Goal: Information Seeking & Learning: Learn about a topic

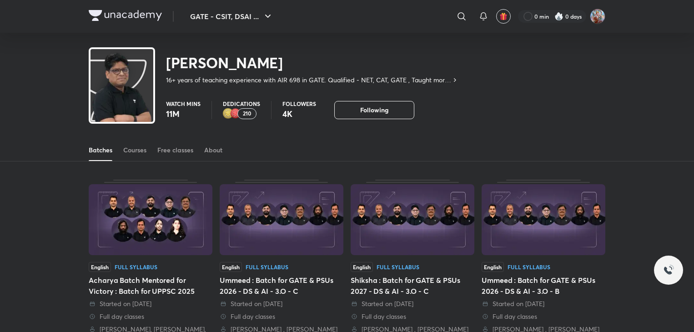
click at [139, 151] on div "Courses" at bounding box center [134, 150] width 23 height 9
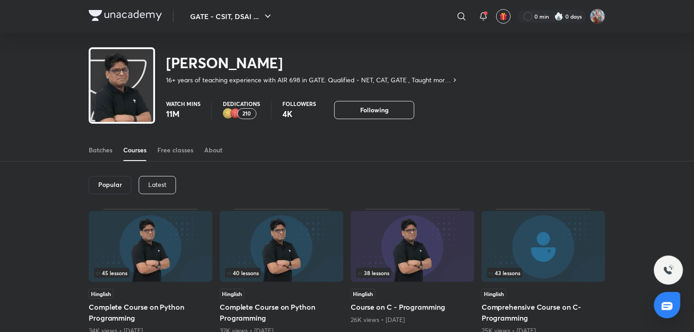
click at [147, 190] on div "Latest" at bounding box center [157, 185] width 37 height 18
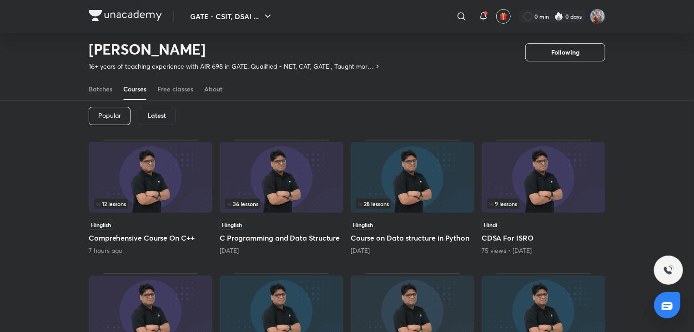
scroll to position [40, 0]
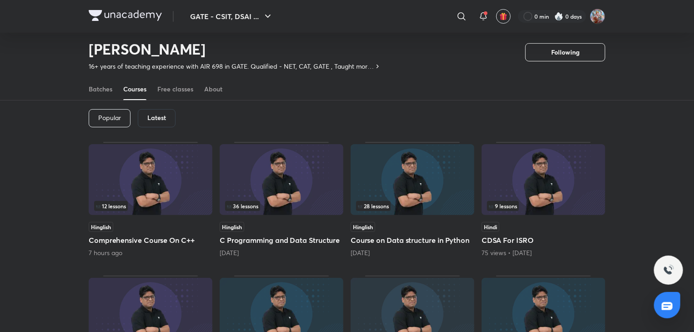
click at [274, 193] on img at bounding box center [282, 179] width 124 height 71
click at [286, 178] on img at bounding box center [282, 179] width 124 height 71
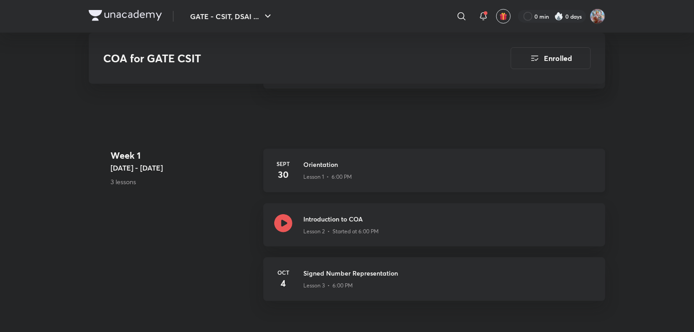
scroll to position [409, 0]
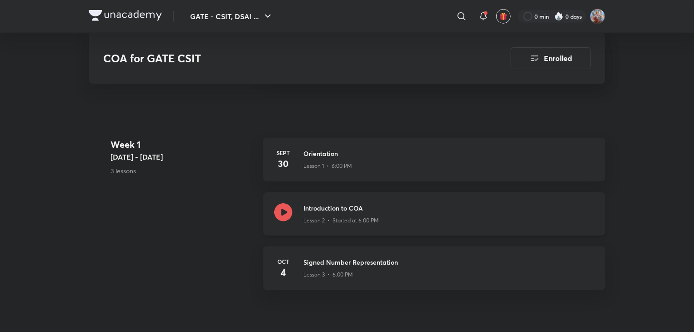
click at [353, 221] on p "Lesson 2 • Started at 6:00 PM" at bounding box center [340, 220] width 75 height 8
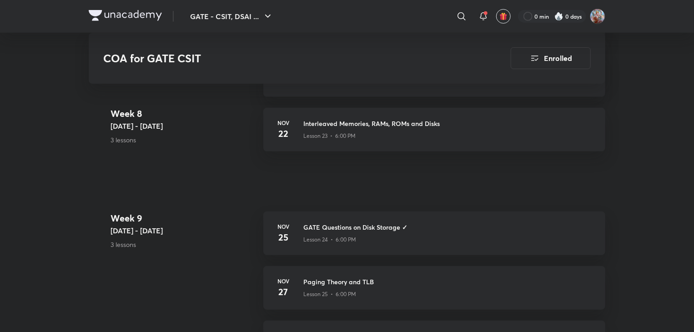
scroll to position [1956, 0]
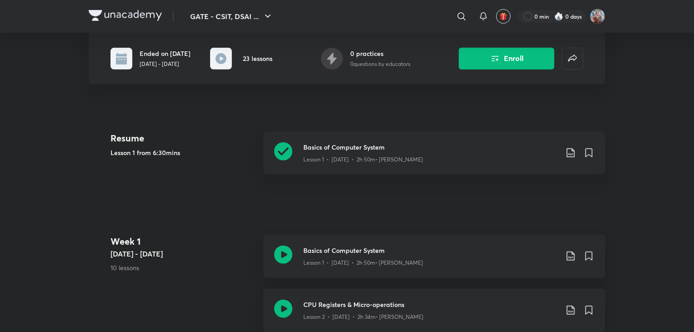
click at [342, 148] on h3 "Basics of Computer System" at bounding box center [430, 147] width 255 height 10
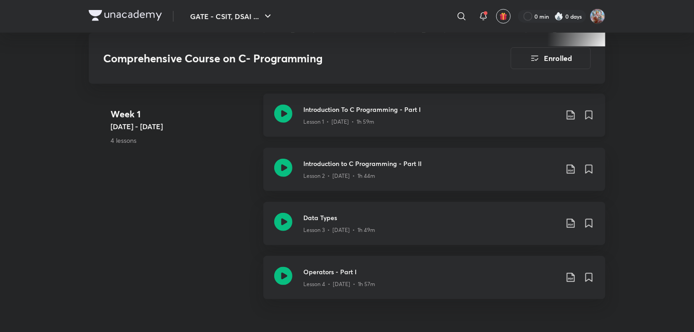
scroll to position [395, 0]
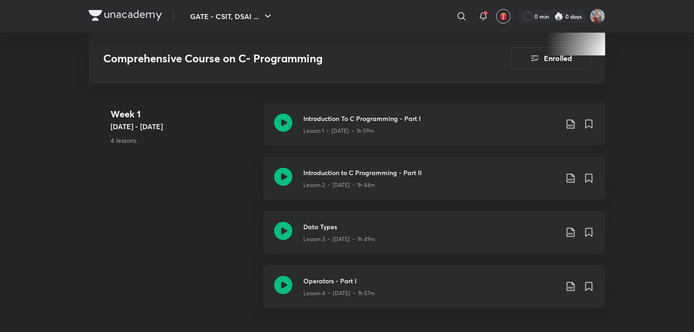
click at [309, 137] on div "Introduction To C Programming - Part I Lesson 1 • Apr 30 • 1h 59m" at bounding box center [434, 124] width 342 height 43
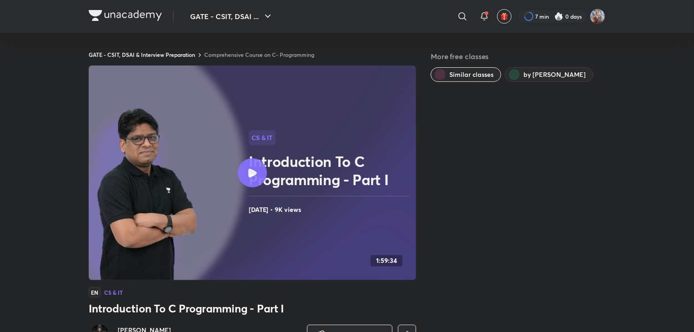
click at [289, 166] on h2 "Introduction To C Programming - Part I" at bounding box center [331, 170] width 164 height 36
